Goal: Information Seeking & Learning: Find specific fact

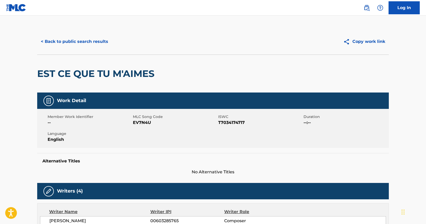
click at [83, 41] on button "< Back to public search results" at bounding box center [74, 41] width 75 height 13
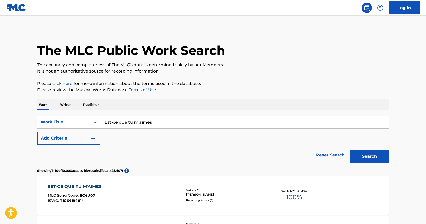
click at [145, 125] on input "Est-ce que tu m'aimes" at bounding box center [244, 122] width 289 height 12
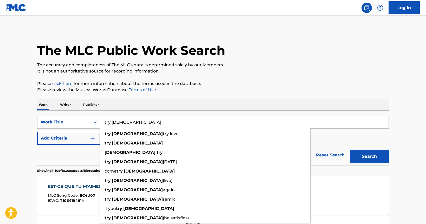
type input "try [DEMOGRAPHIC_DATA]"
click at [72, 144] on button "Add Criteria" at bounding box center [68, 138] width 63 height 13
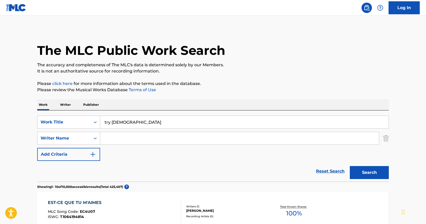
click at [109, 140] on input "Search Form" at bounding box center [239, 138] width 279 height 12
paste input "WARBURTON"
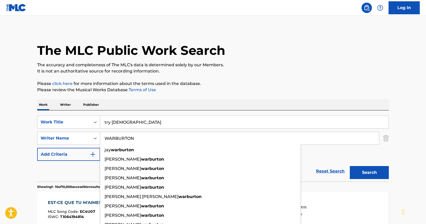
type input "WARBURTON"
click at [350, 166] on button "Search" at bounding box center [369, 172] width 39 height 13
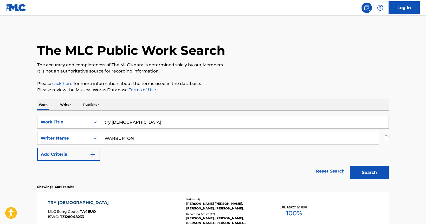
scroll to position [16, 0]
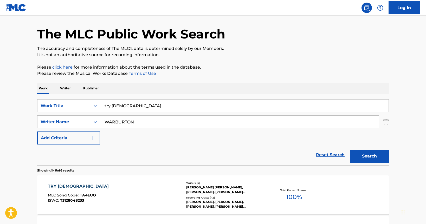
click at [68, 188] on div "TRY [DEMOGRAPHIC_DATA]" at bounding box center [80, 186] width 64 height 6
